Goal: Information Seeking & Learning: Find specific fact

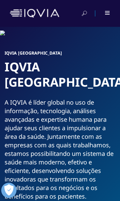
click at [107, 14] on span at bounding box center [107, 14] width 5 height 1
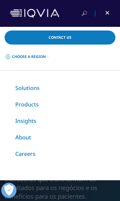
click at [11, 13] on img at bounding box center [34, 13] width 49 height 9
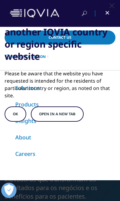
click at [106, 14] on div "You are about to exit for another IQVIA country or region specific website" at bounding box center [60, 38] width 111 height 49
click at [109, 15] on div "You are about to exit for another IQVIA country or region specific website" at bounding box center [60, 38] width 111 height 49
click at [107, 5] on div "You are about to exit for another IQVIA country or region specific website Plea…" at bounding box center [60, 68] width 120 height 136
click at [25, 19] on div "You are about to exit for another IQVIA country or region specific website" at bounding box center [60, 38] width 111 height 49
click at [15, 17] on div "You are about to exit for another IQVIA country or region specific website" at bounding box center [60, 38] width 111 height 49
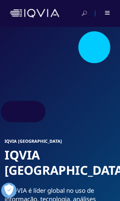
click at [111, 16] on div at bounding box center [60, 13] width 120 height 27
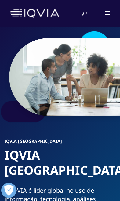
click at [106, 15] on div at bounding box center [103, 13] width 14 height 6
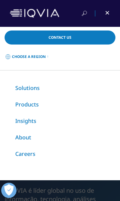
click at [36, 56] on span "Choose a Region" at bounding box center [29, 56] width 34 height 5
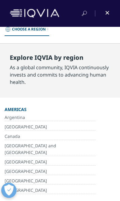
scroll to position [32, 0]
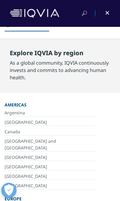
click at [6, 123] on link "[GEOGRAPHIC_DATA]" at bounding box center [50, 122] width 91 height 7
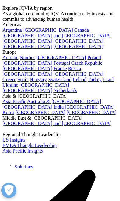
scroll to position [8, 0]
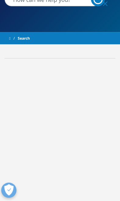
type input "Databricks Data + AI Summit"
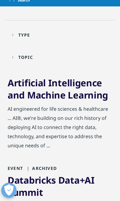
scroll to position [143, 0]
